Goal: Information Seeking & Learning: Find specific fact

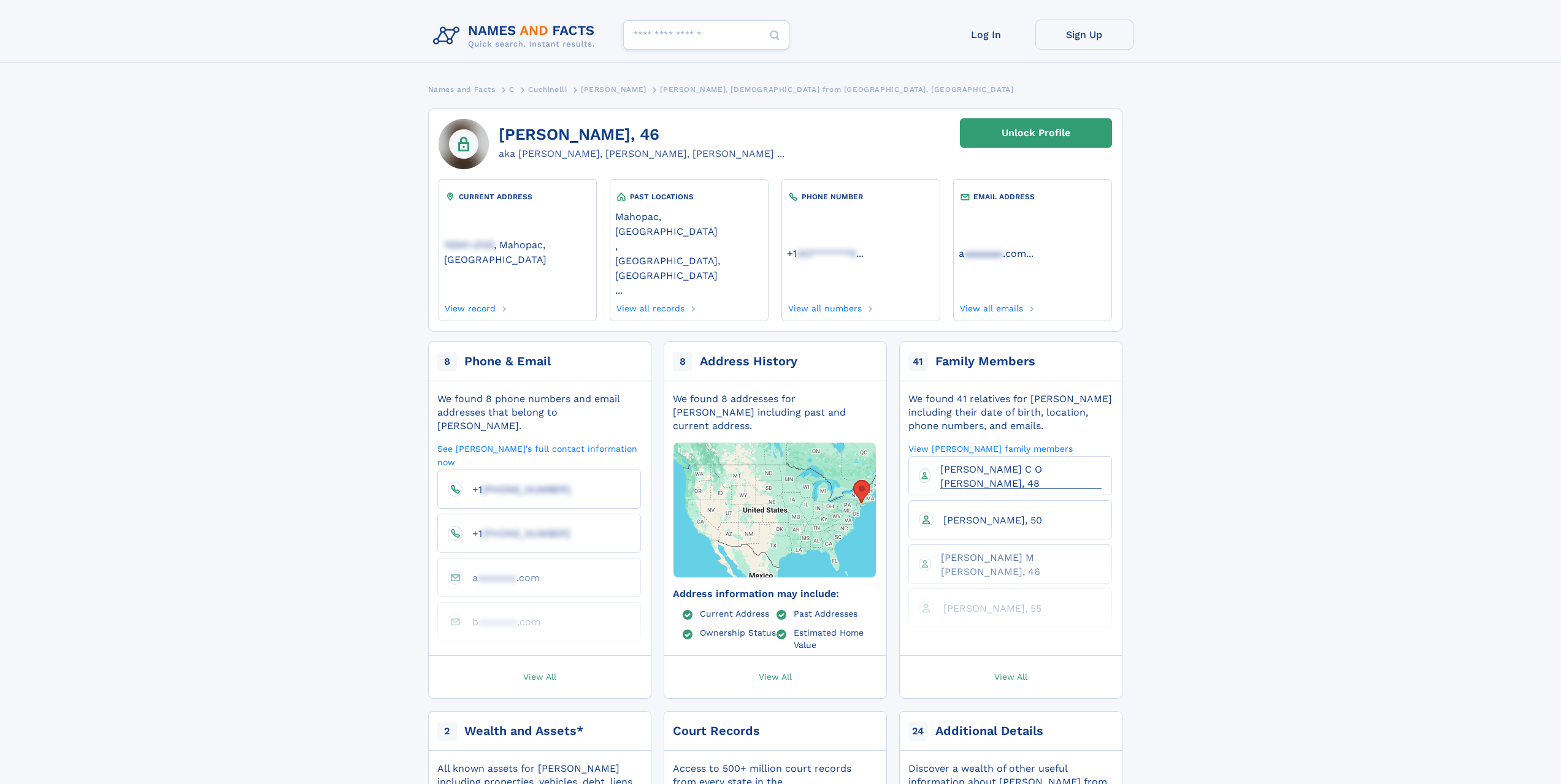
click at [964, 463] on span "[PERSON_NAME] C O [PERSON_NAME], 48" at bounding box center [991, 476] width 101 height 25
drag, startPoint x: 497, startPoint y: 131, endPoint x: 652, endPoint y: 135, distance: 155.1
click at [652, 135] on div "[PERSON_NAME], 48 aka [PERSON_NAME], [PERSON_NAME], [PERSON_NAME]..." at bounding box center [610, 144] width 343 height 50
